Goal: Information Seeking & Learning: Find specific fact

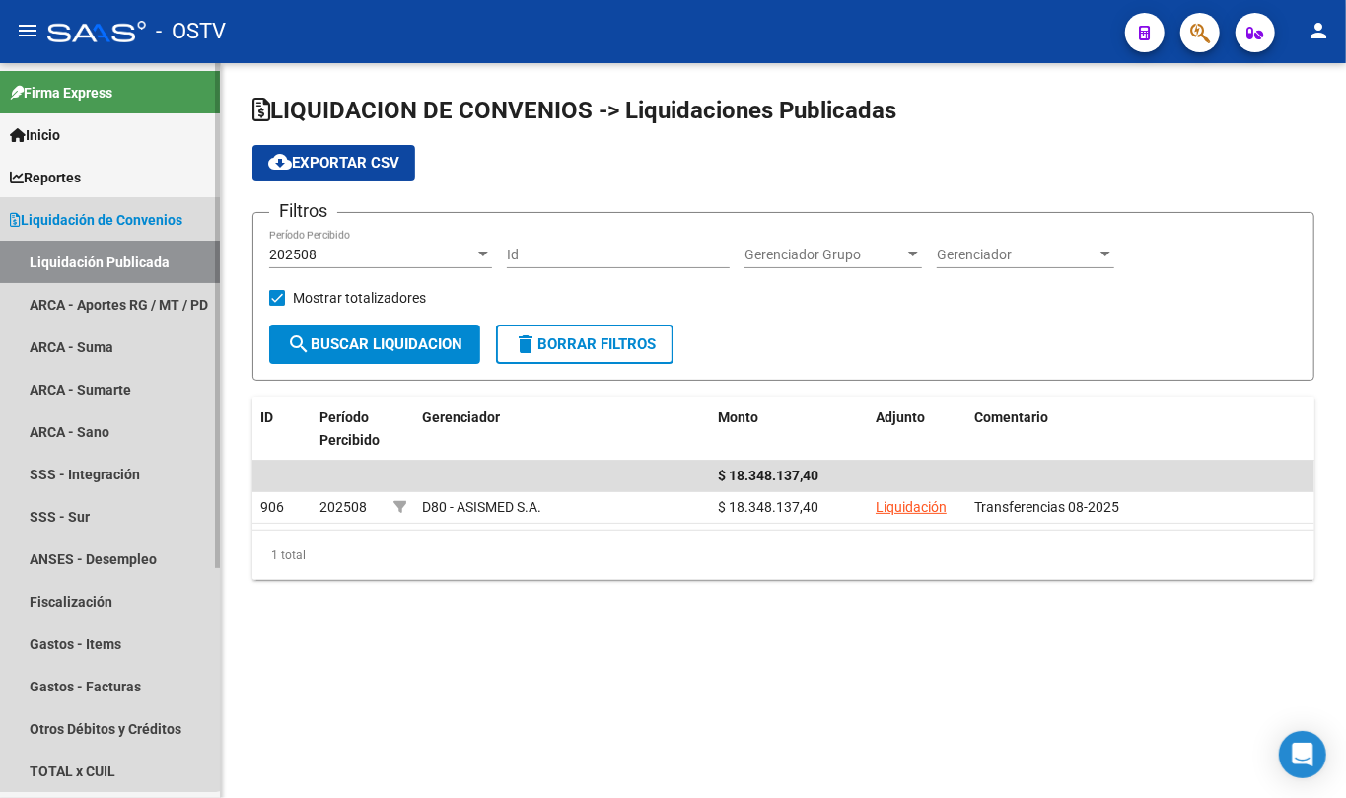
click at [89, 230] on link "Liquidación de Convenios" at bounding box center [110, 219] width 220 height 42
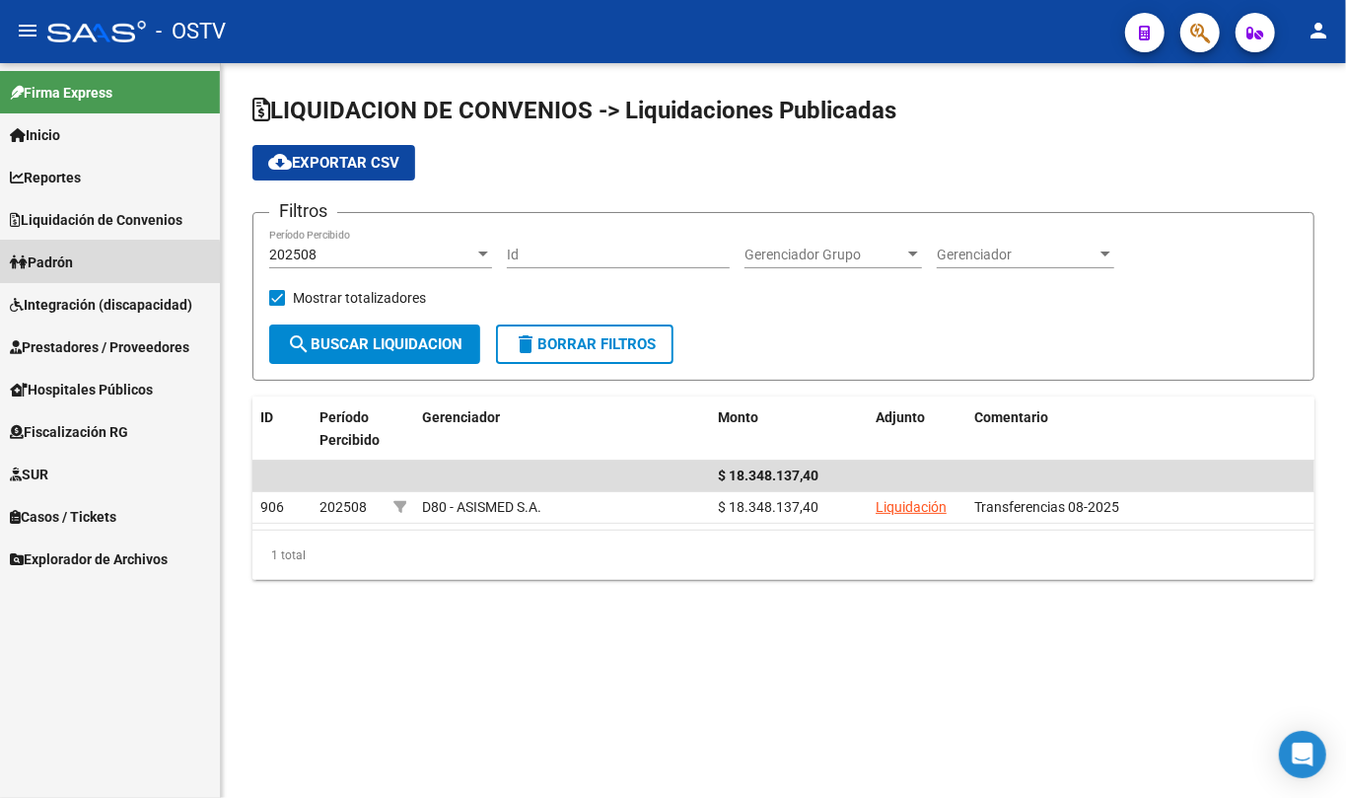
click at [67, 265] on span "Padrón" at bounding box center [41, 263] width 63 height 22
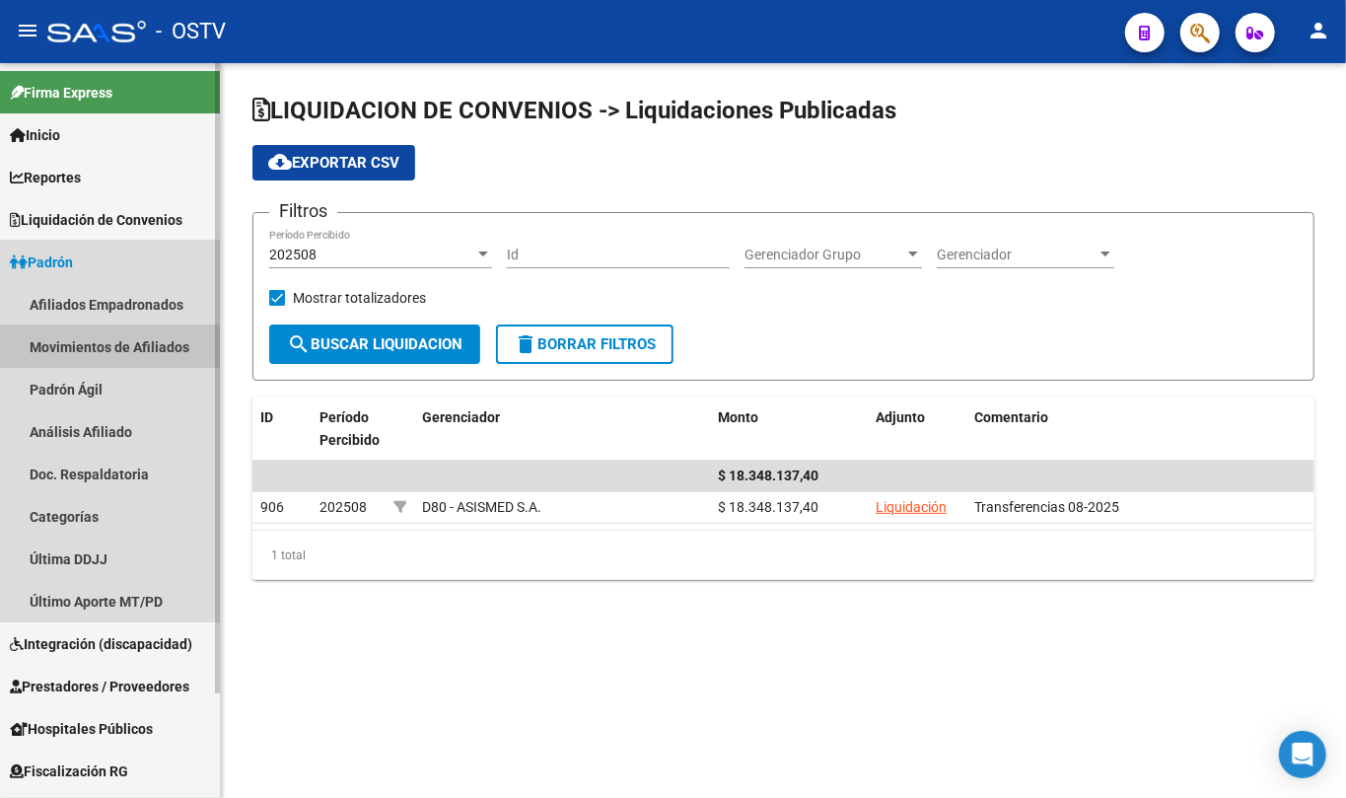
click at [85, 359] on link "Movimientos de Afiliados" at bounding box center [110, 347] width 220 height 42
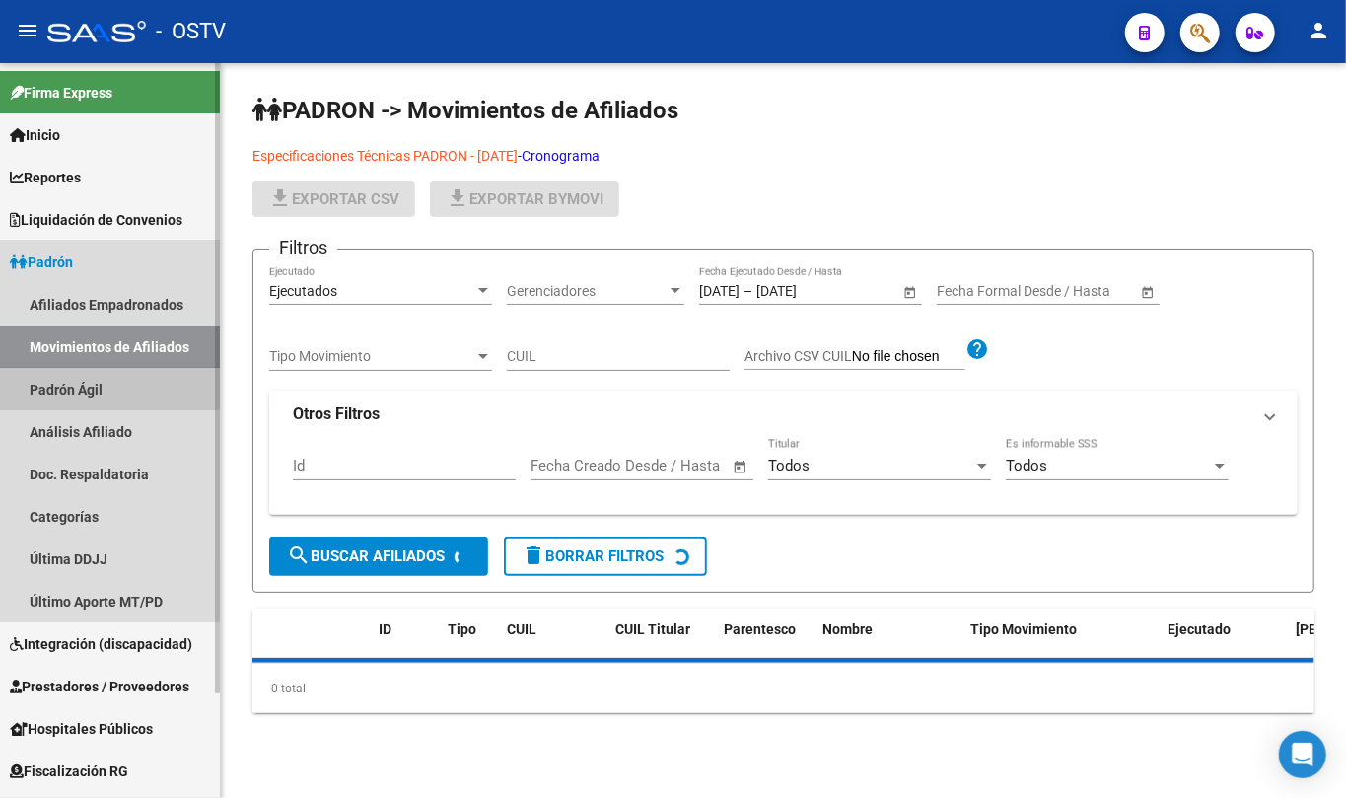
click at [85, 376] on link "Padrón Ágil" at bounding box center [110, 389] width 220 height 42
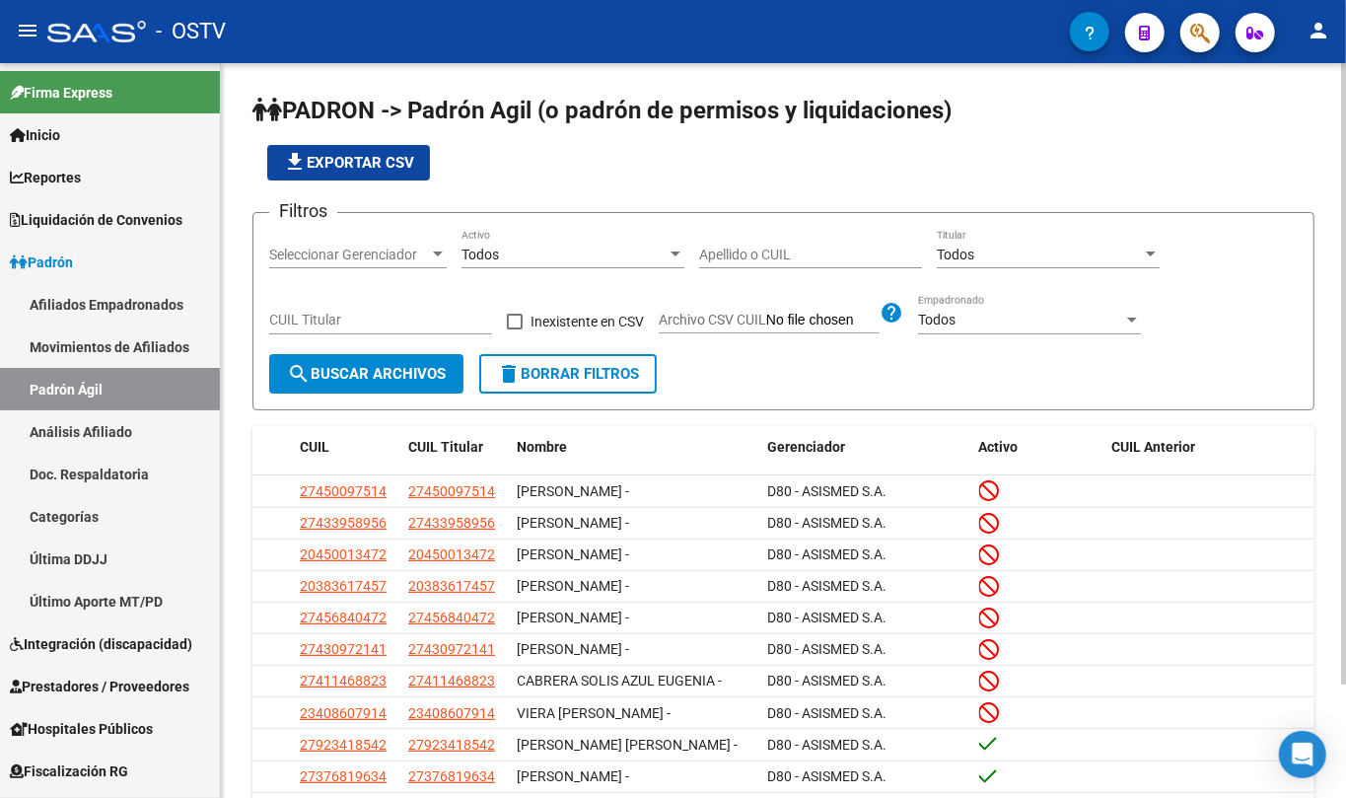
click at [818, 270] on div "Apellido o CUIL" at bounding box center [810, 257] width 223 height 56
click at [805, 243] on div "Apellido o CUIL" at bounding box center [810, 248] width 223 height 39
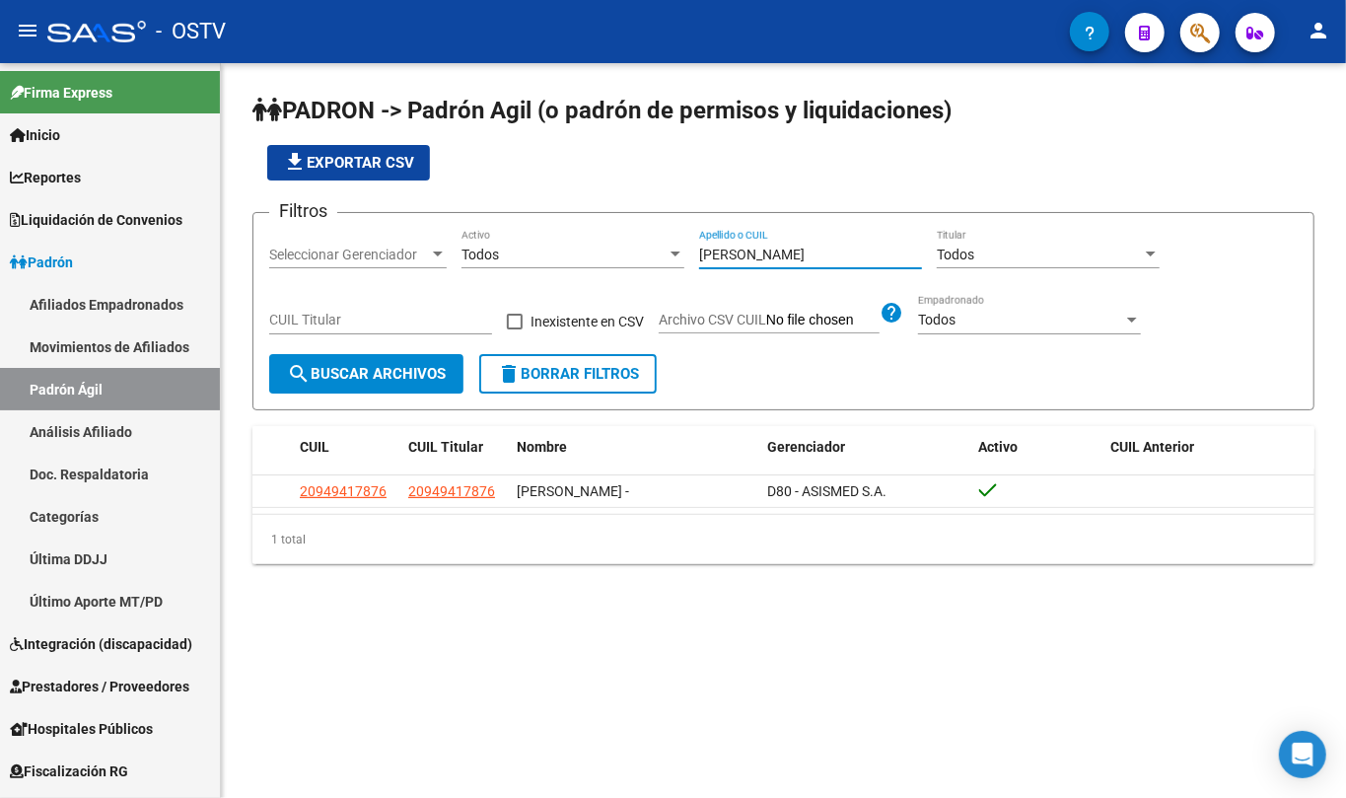
type input "[PERSON_NAME]"
